Goal: Task Accomplishment & Management: Use online tool/utility

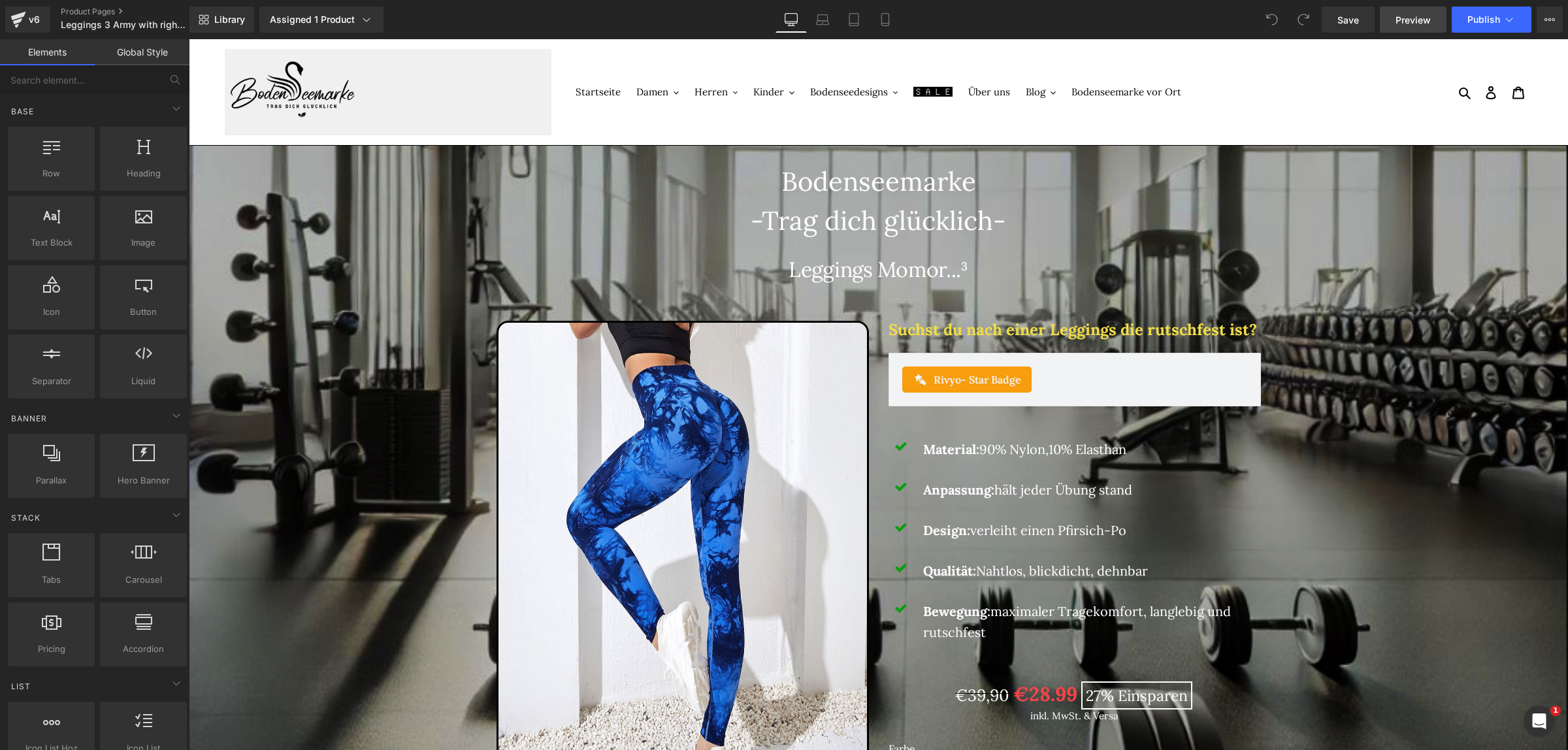
click at [1429, 19] on span "Preview" at bounding box center [1413, 20] width 35 height 14
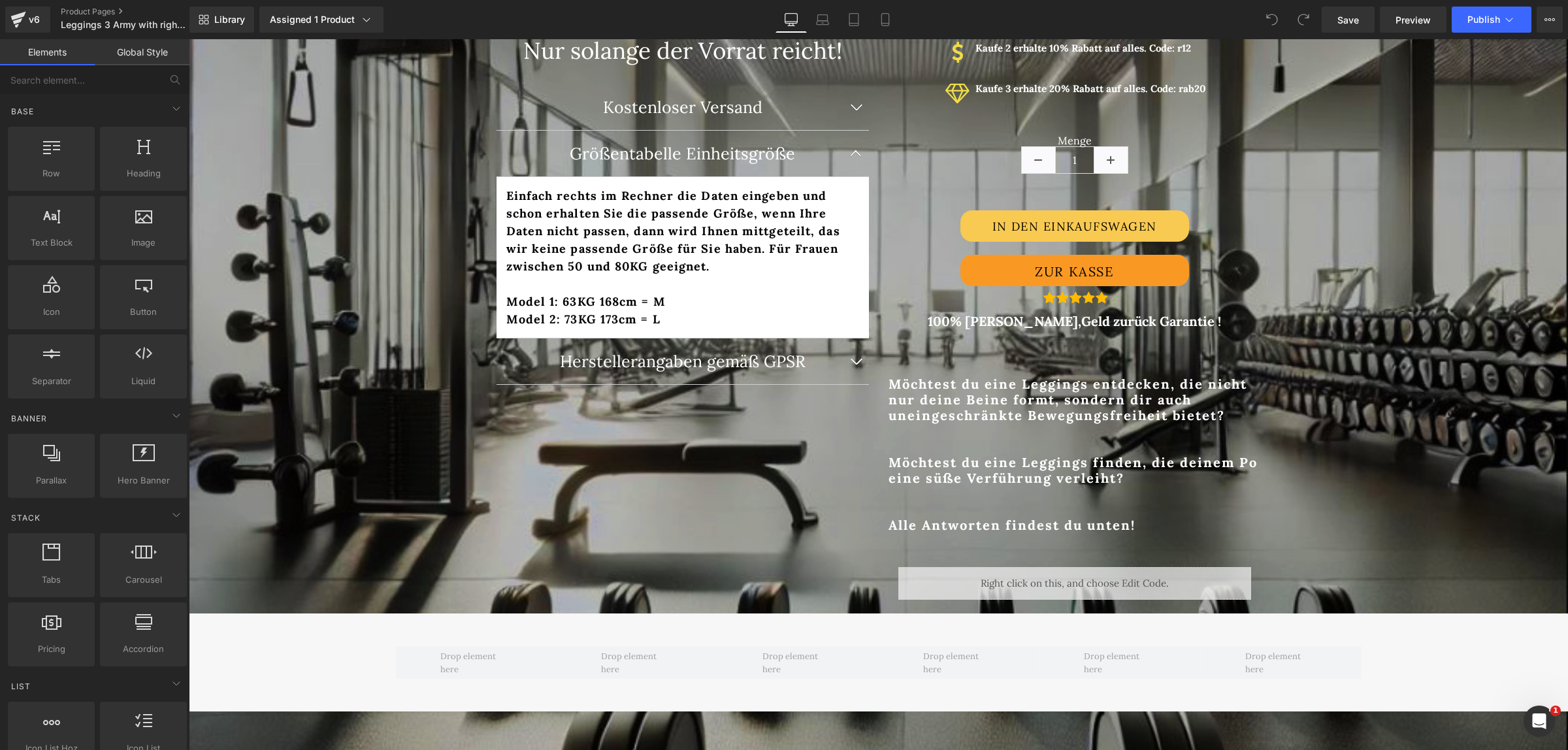
scroll to position [898, 0]
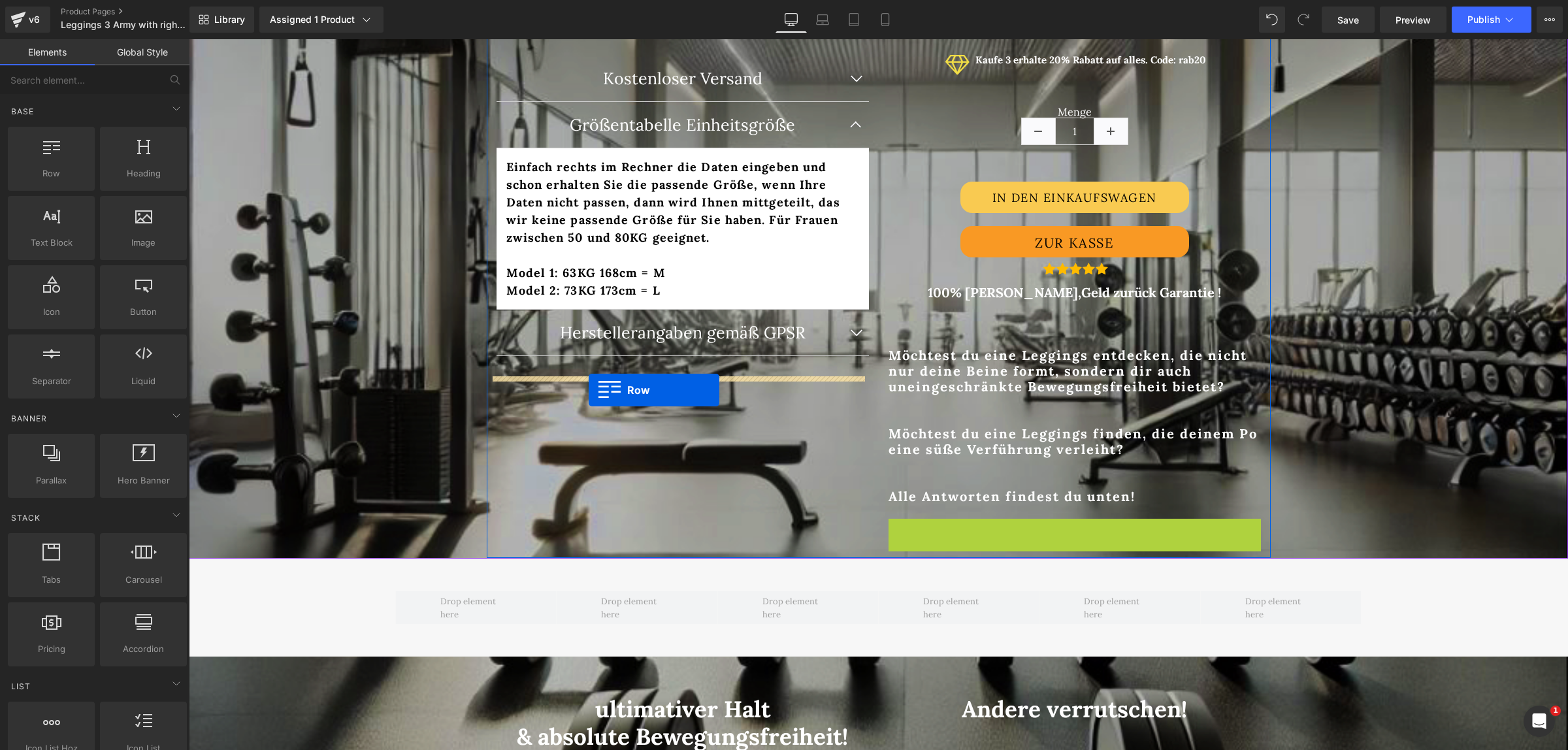
drag, startPoint x: 893, startPoint y: 531, endPoint x: 589, endPoint y: 390, distance: 335.1
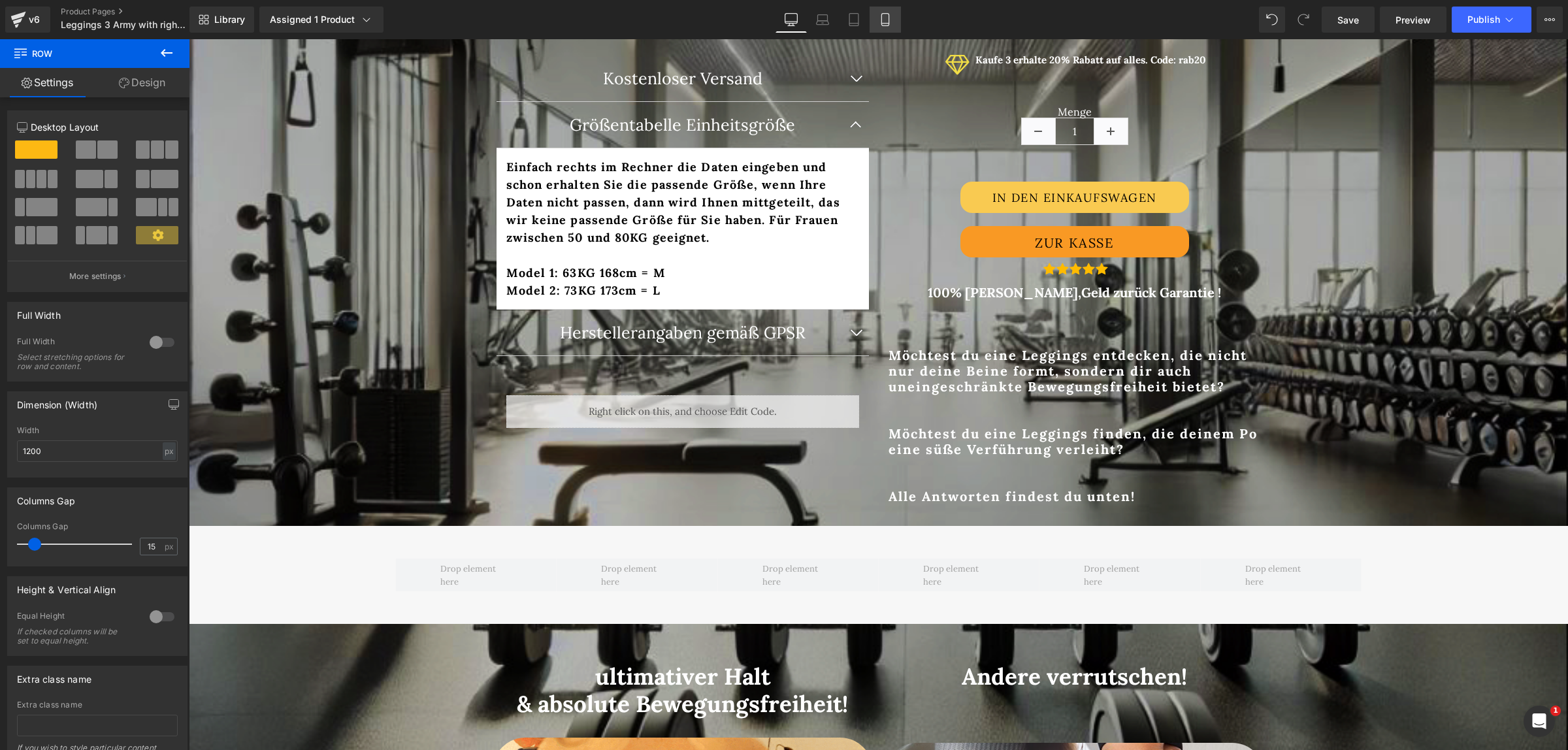
click at [886, 24] on icon at bounding box center [885, 19] width 13 height 13
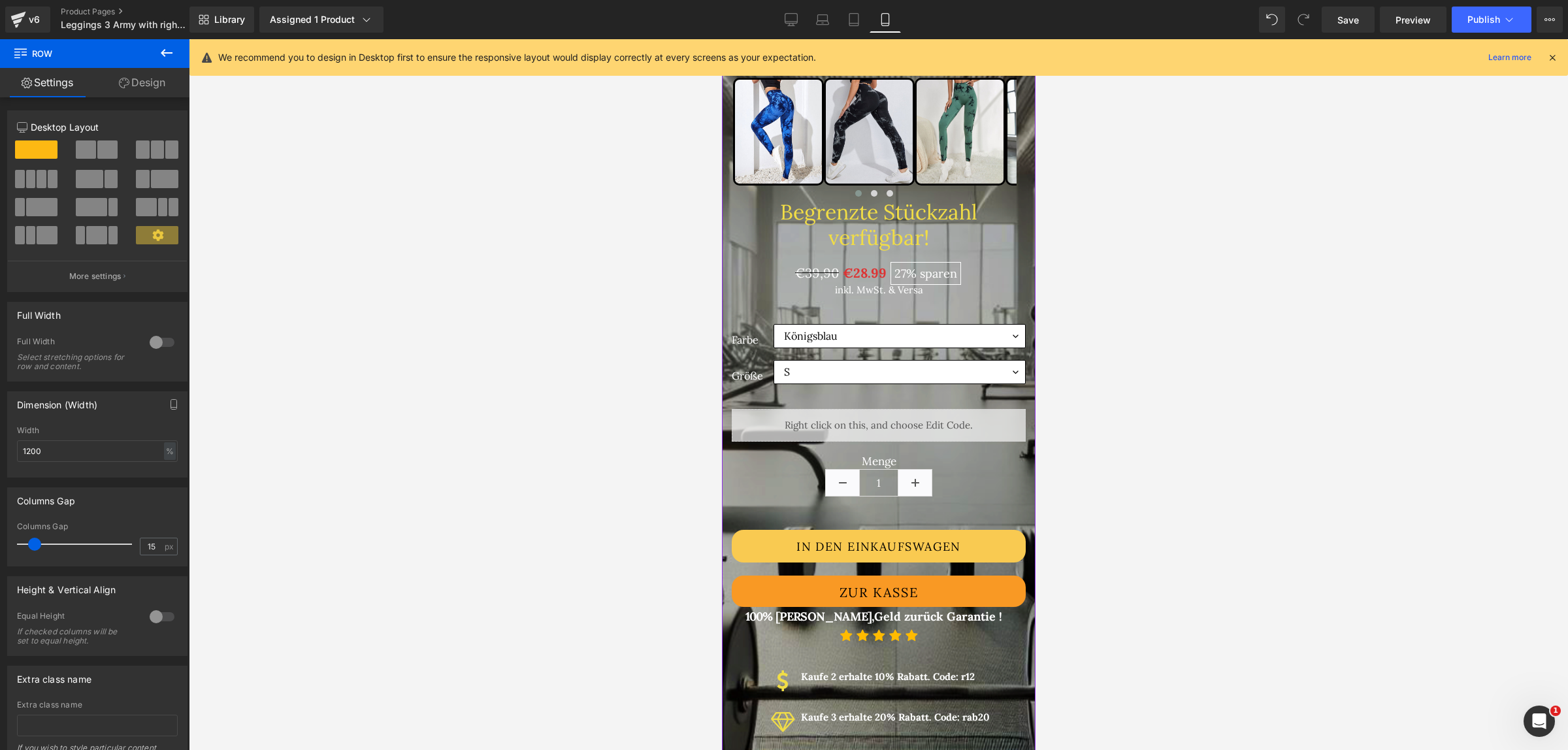
scroll to position [735, 0]
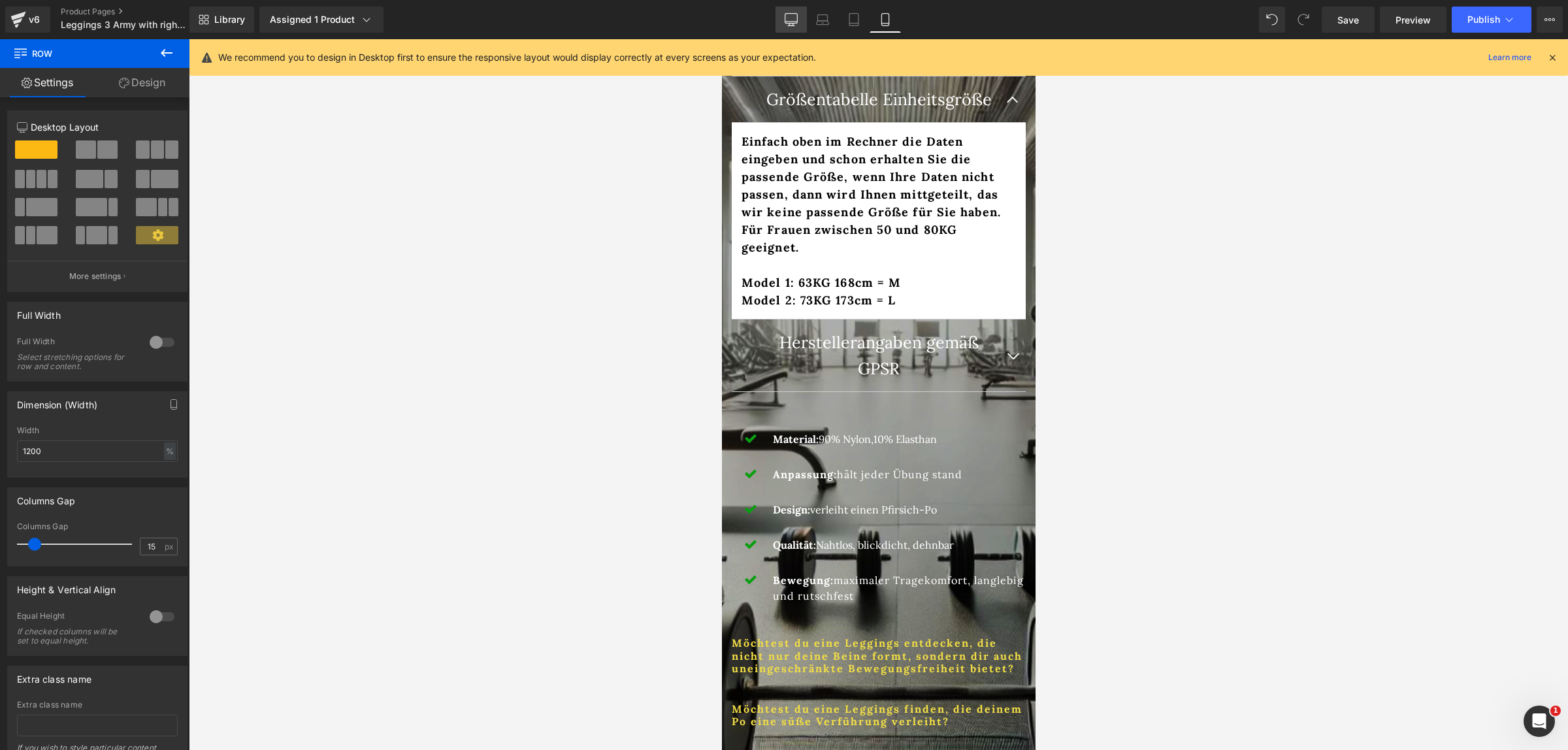
click at [795, 19] on icon at bounding box center [791, 19] width 13 height 13
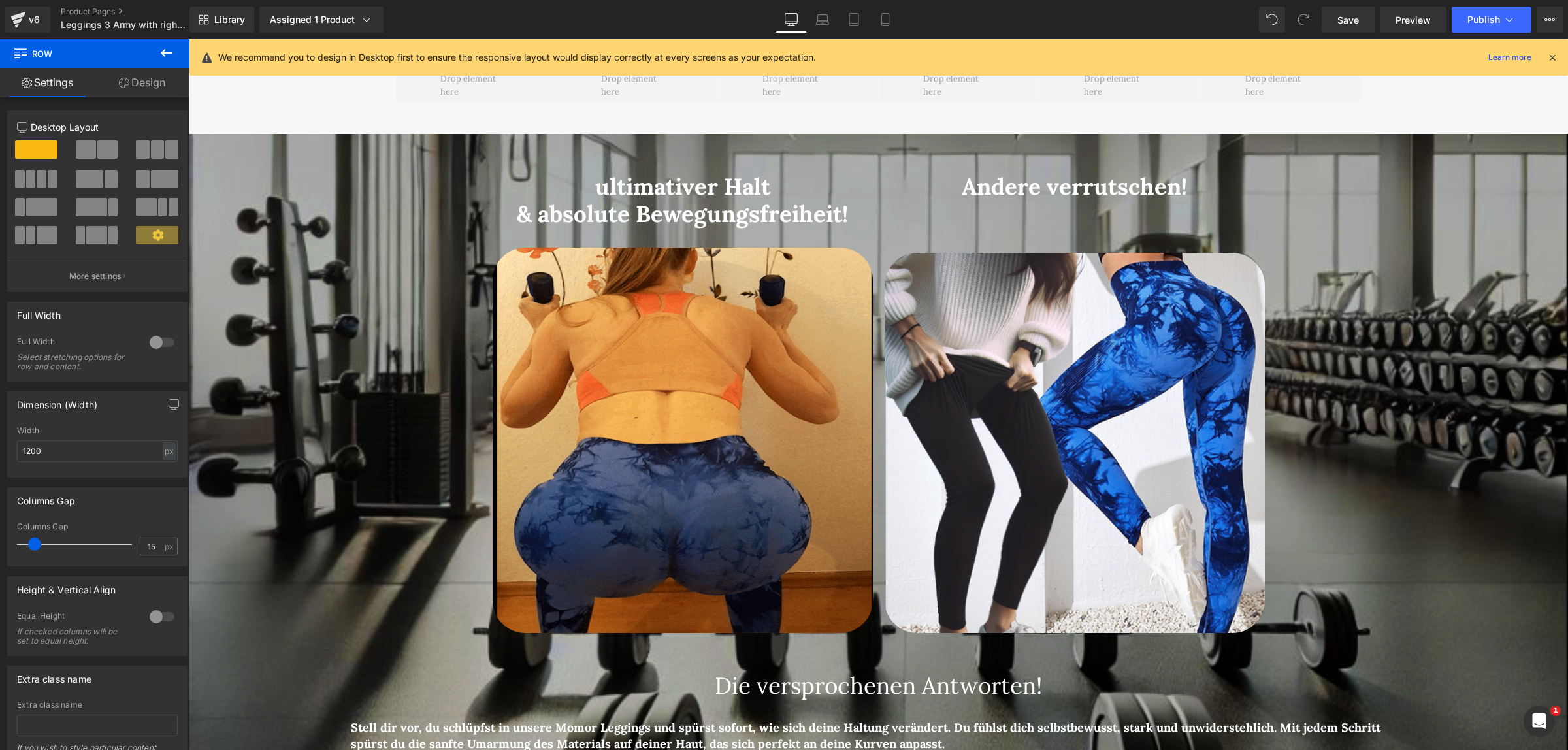
scroll to position [996, 0]
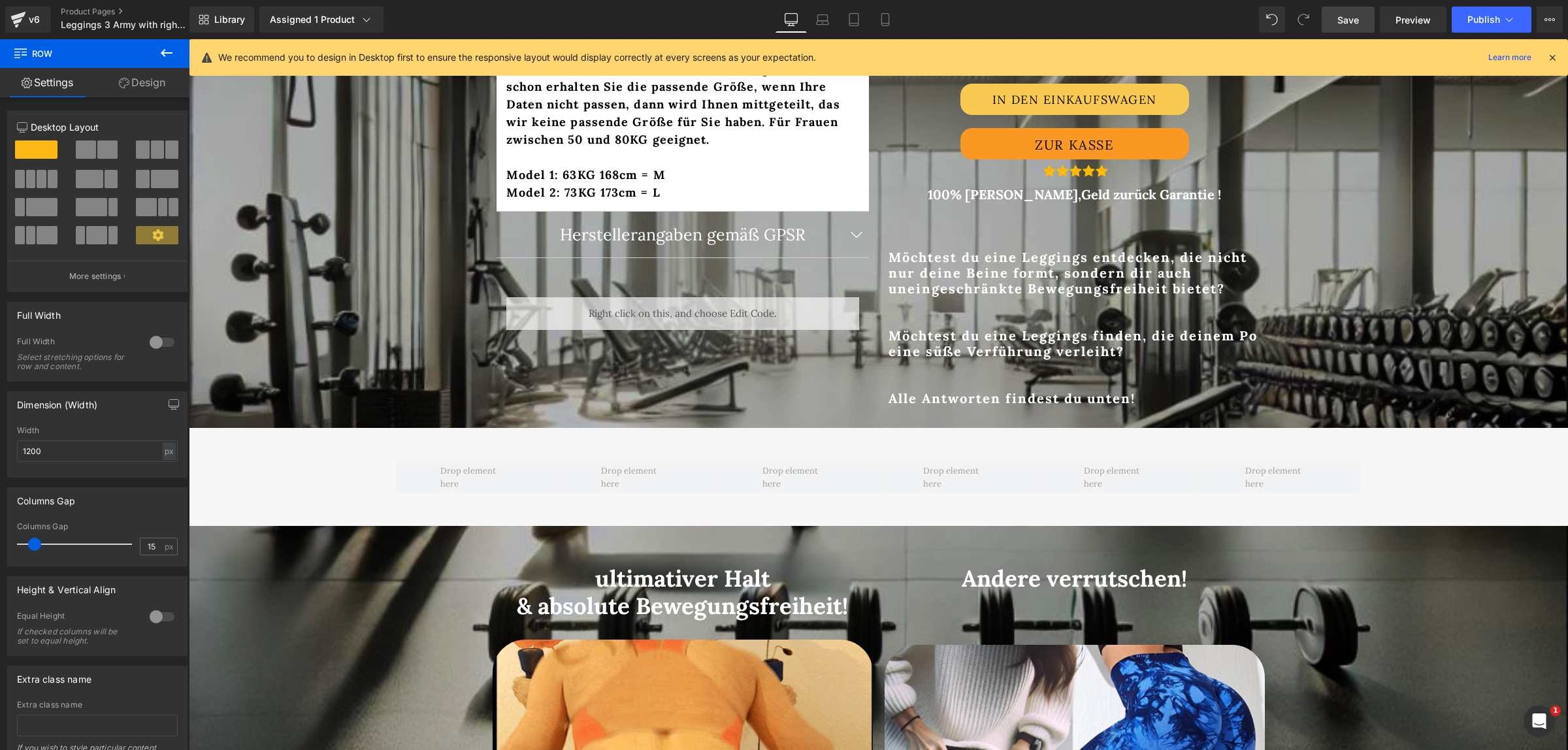
click at [1340, 15] on span "Save" at bounding box center [1348, 20] width 21 height 14
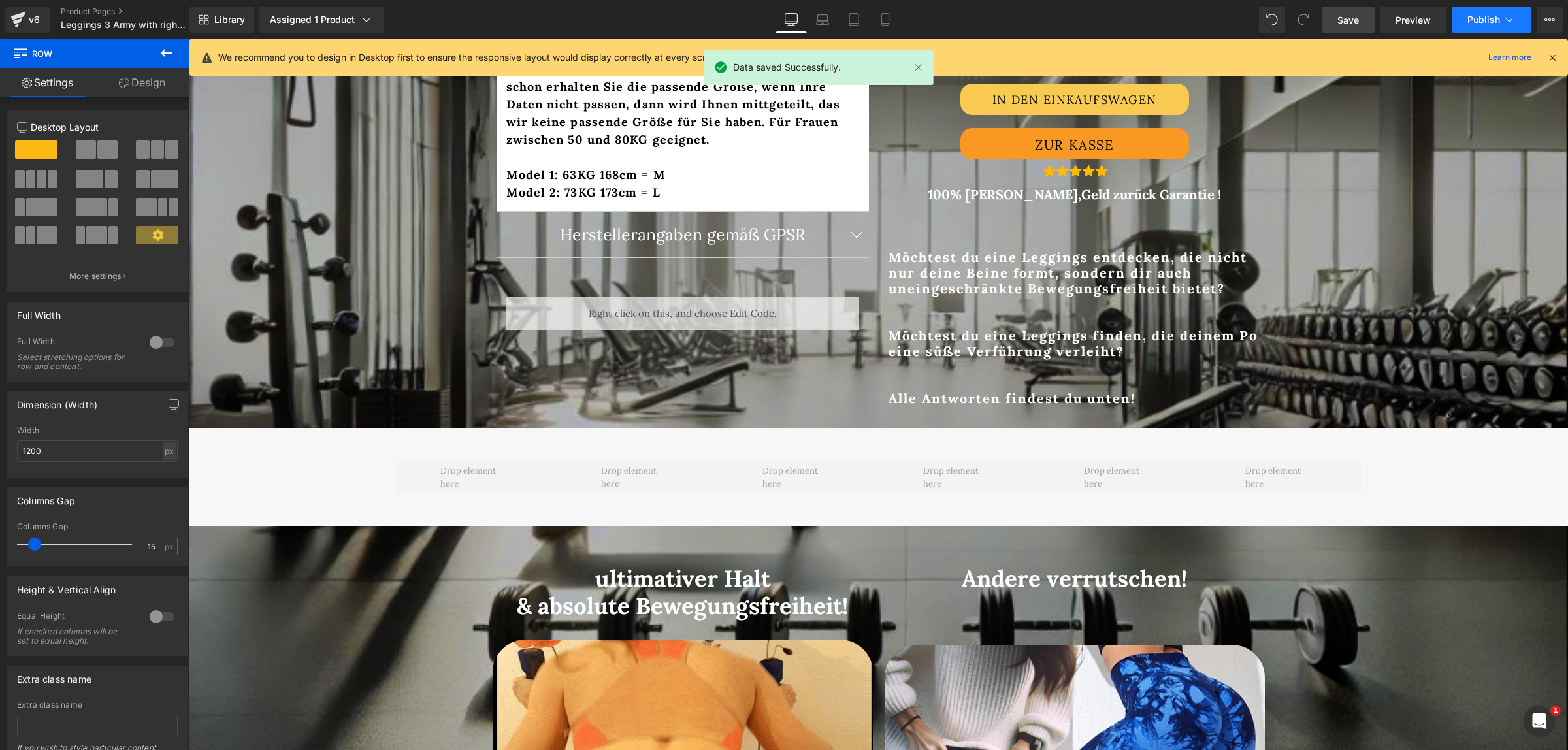
click at [1491, 20] on span "Publish" at bounding box center [1484, 19] width 33 height 10
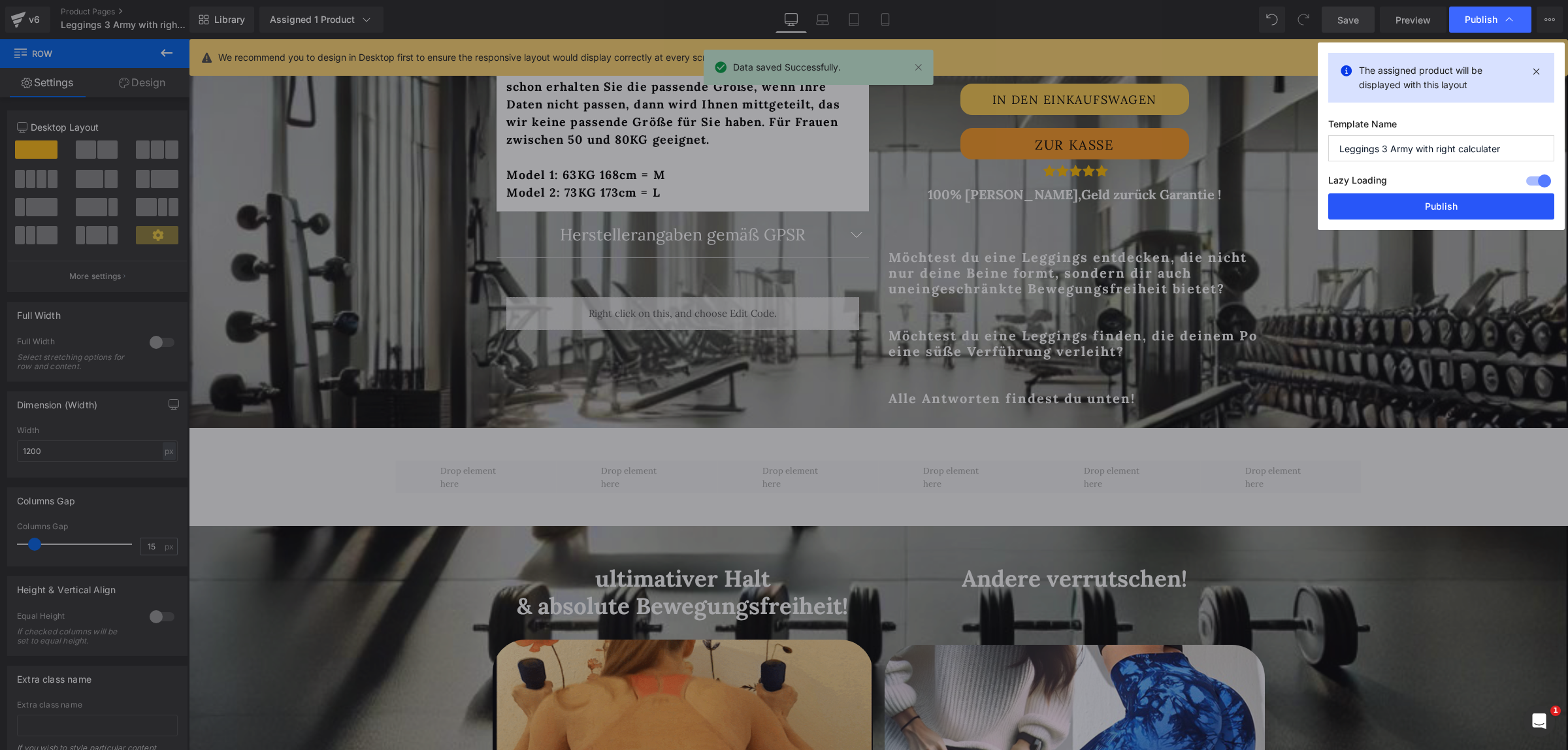
click at [1423, 210] on button "Publish" at bounding box center [1441, 206] width 226 height 26
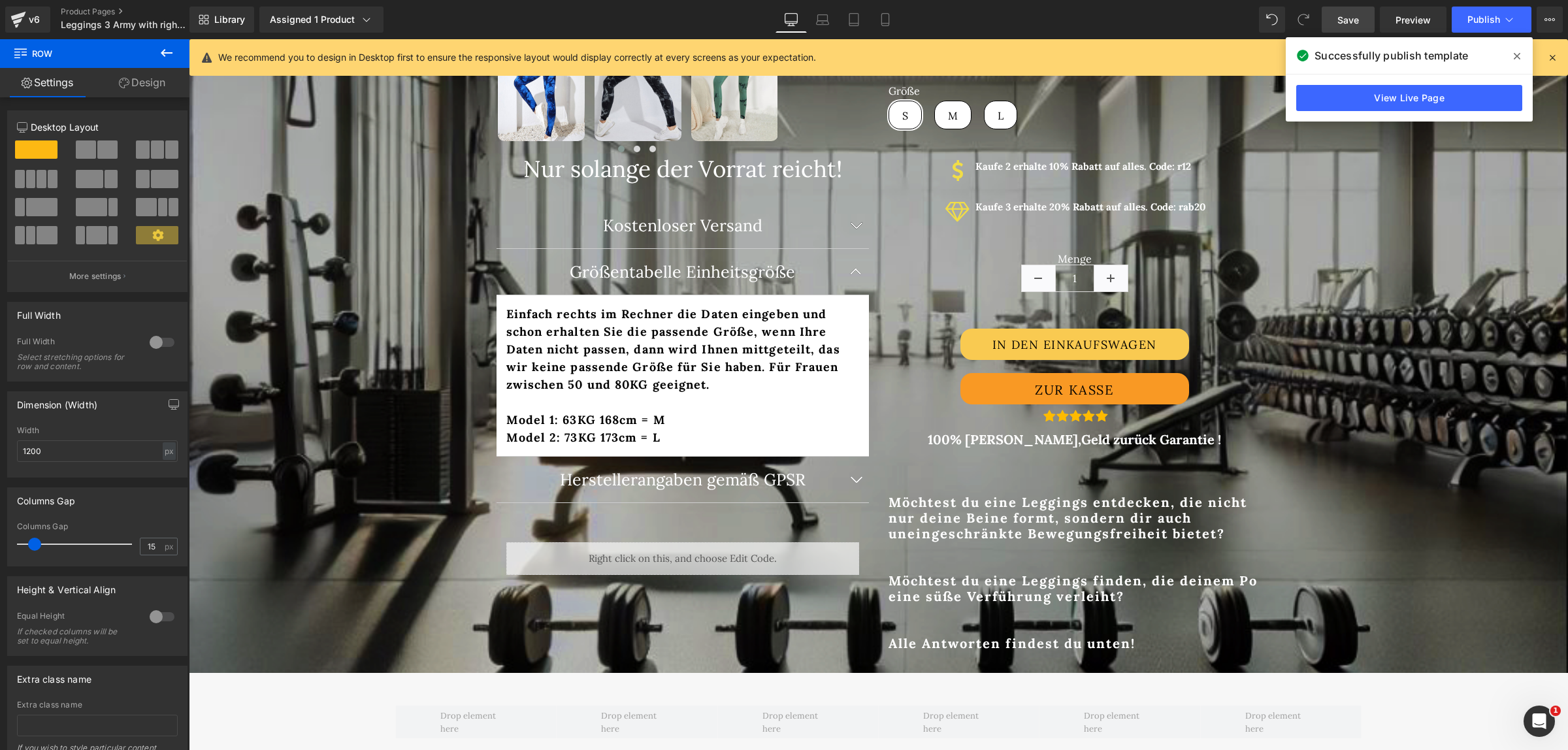
scroll to position [343, 0]
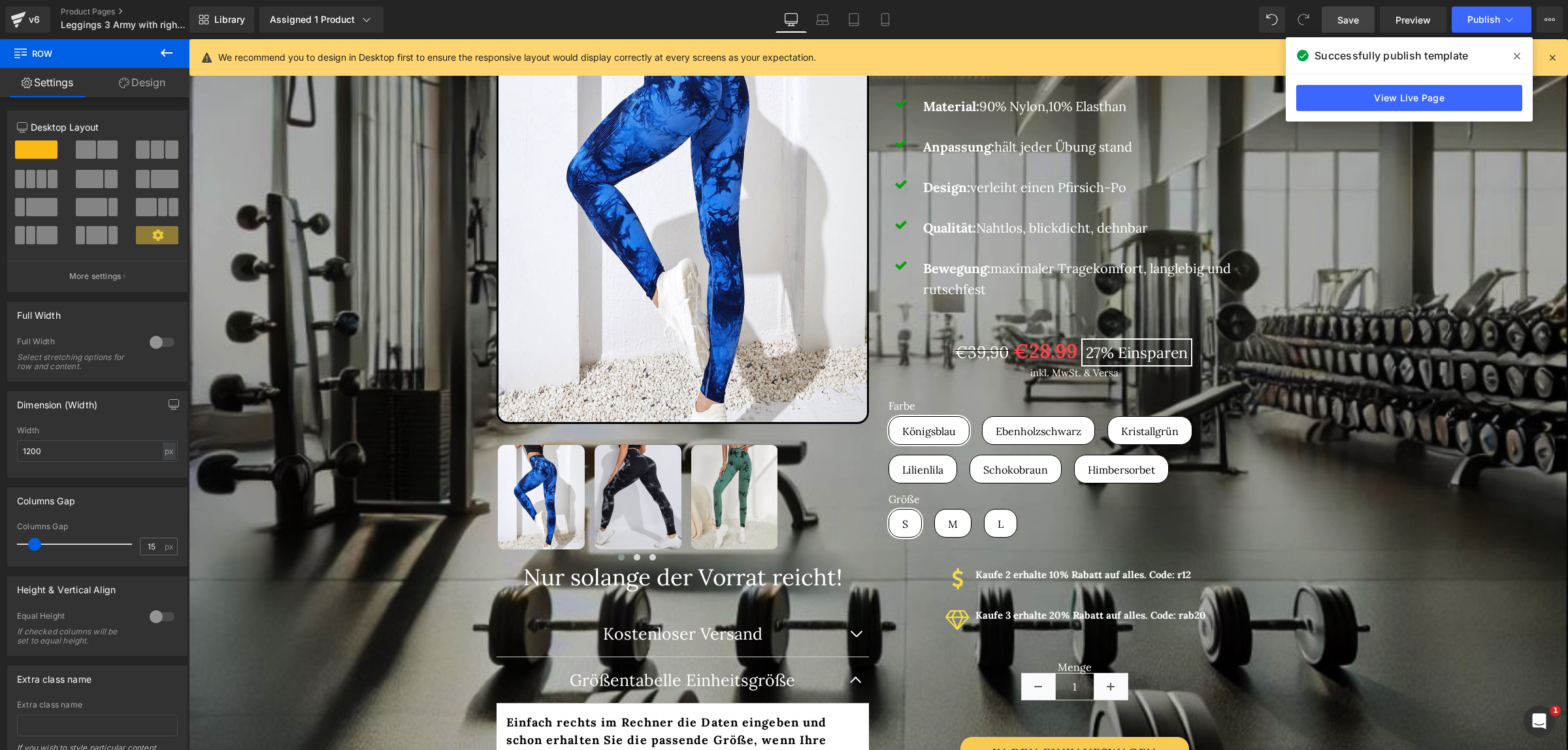
click at [1514, 51] on icon at bounding box center [1517, 56] width 6 height 10
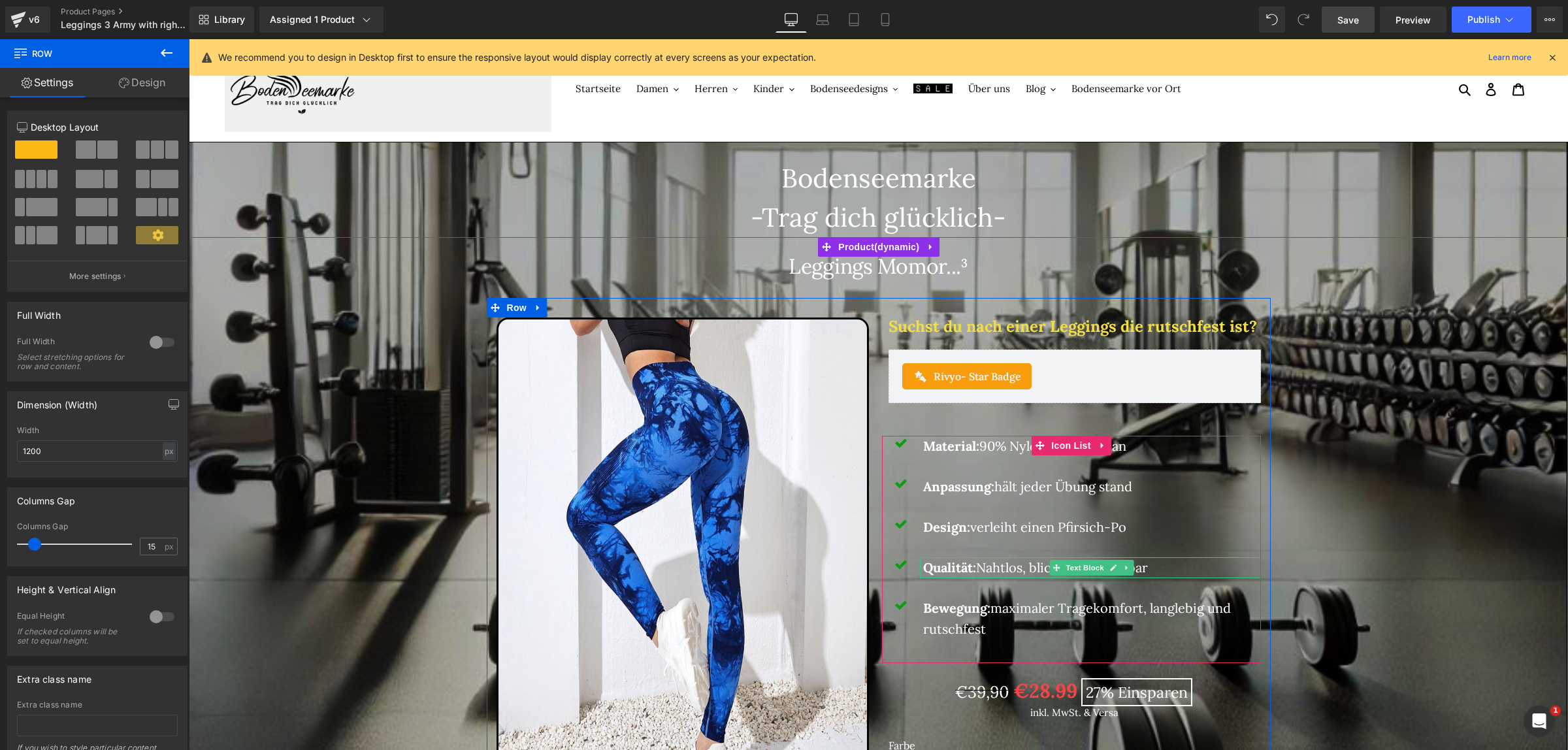
scroll to position [0, 0]
